Goal: Task Accomplishment & Management: Complete application form

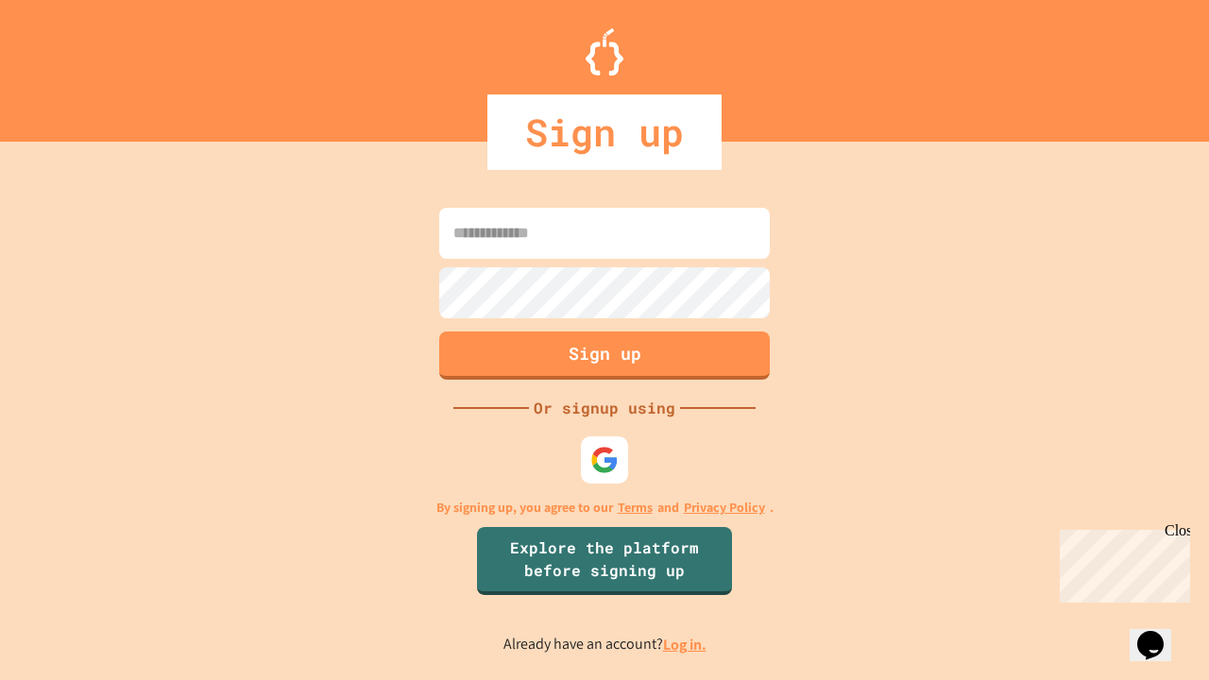
click at [686, 644] on link "Log in." at bounding box center [684, 645] width 43 height 20
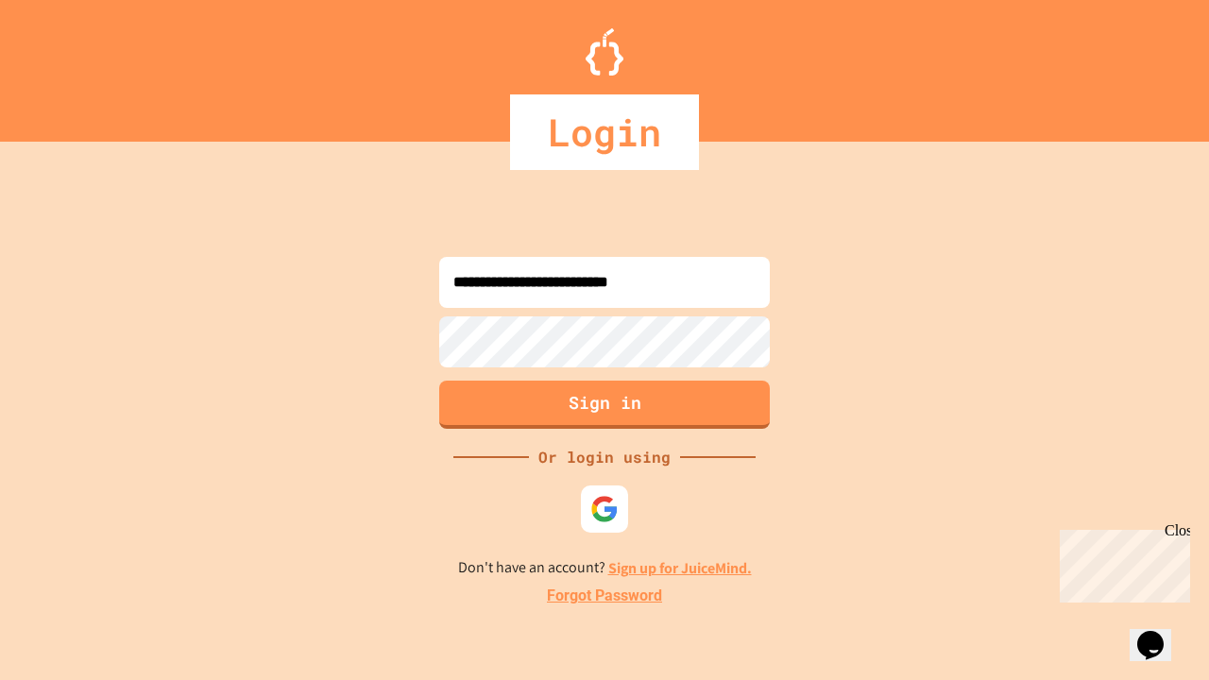
type input "**********"
